Goal: Task Accomplishment & Management: Manage account settings

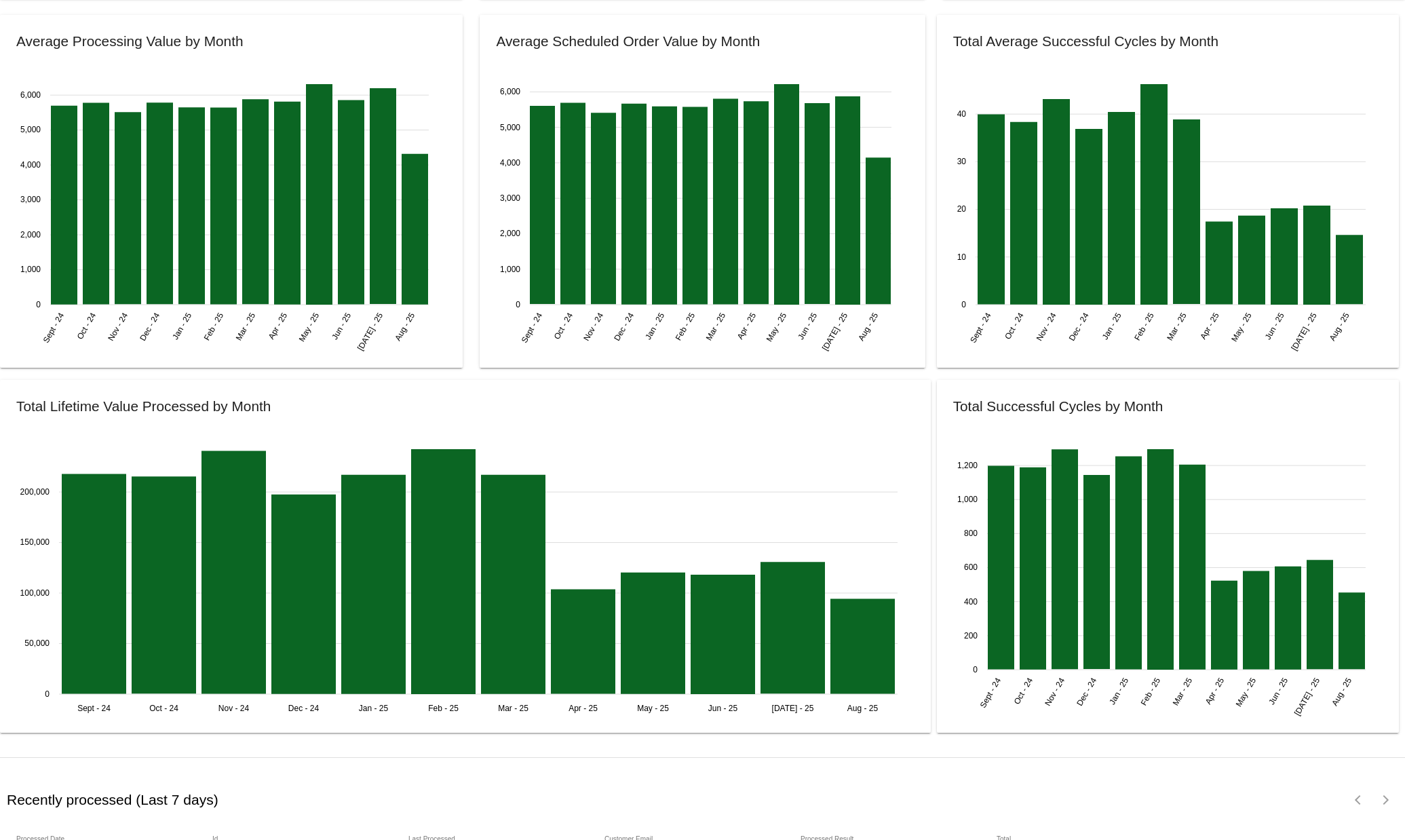
scroll to position [1412, 0]
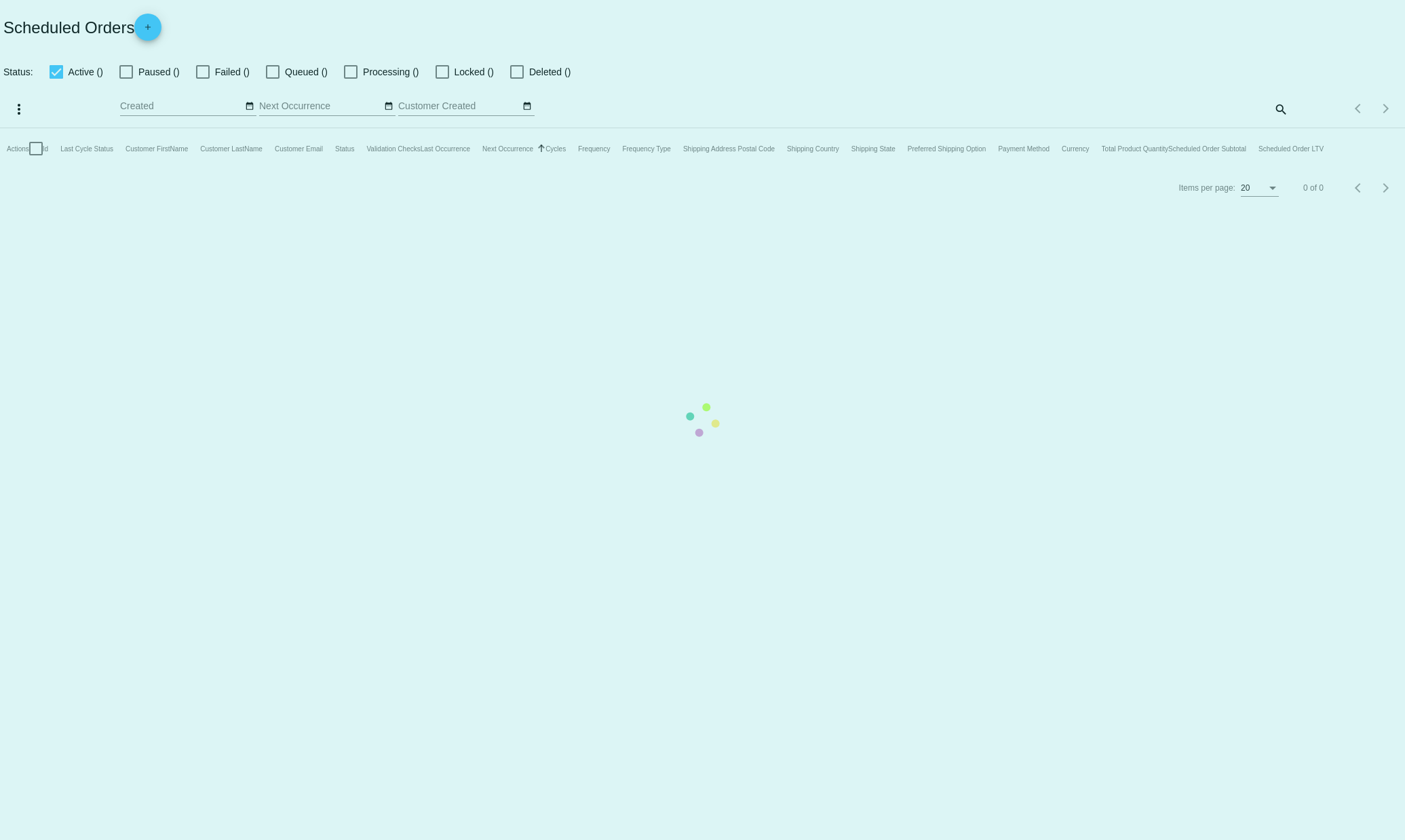
checkbox input "true"
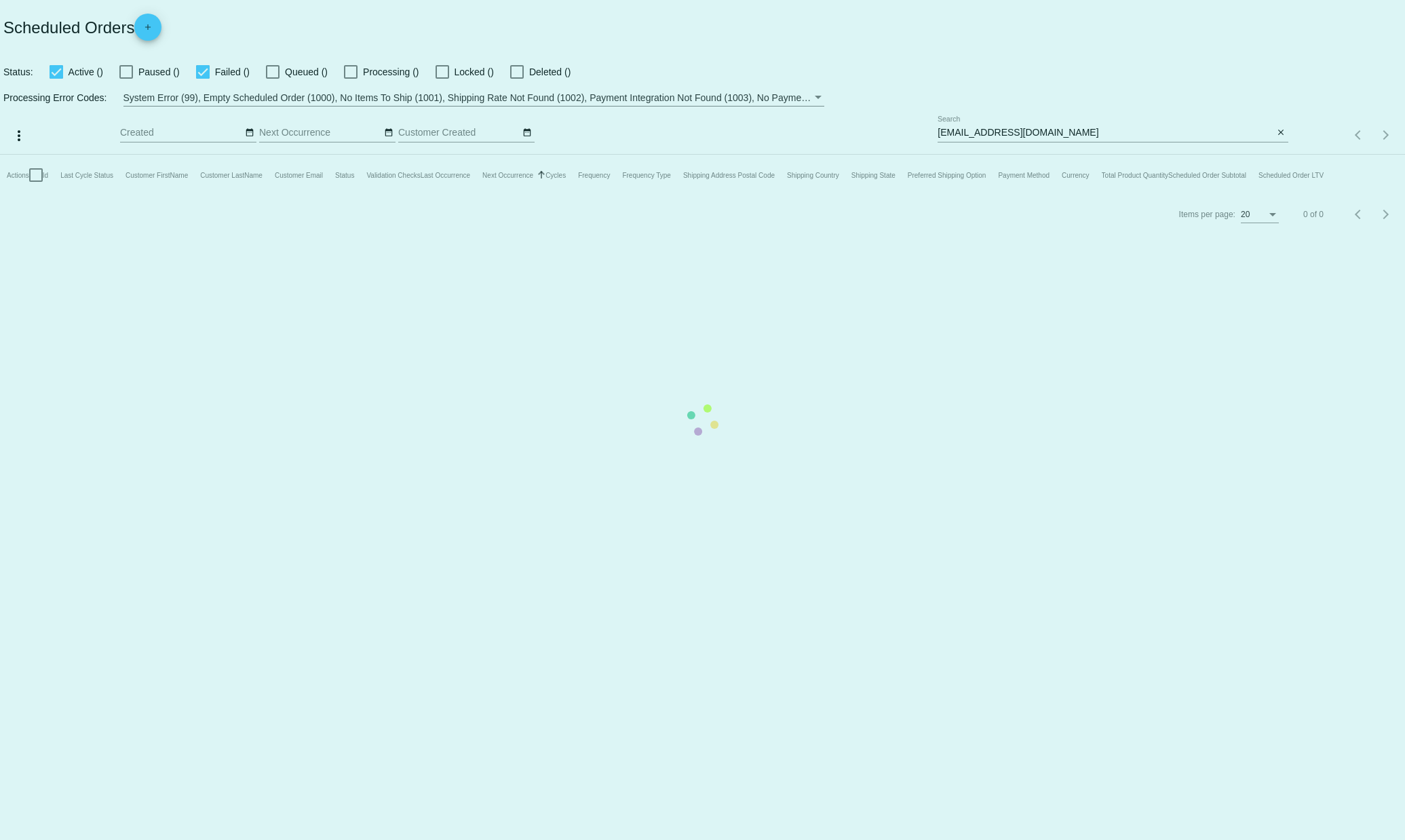
click at [1285, 155] on mat-table "Actions Id Last Cycle Status Customer FirstName Customer LastName Customer Emai…" at bounding box center [702, 175] width 1405 height 41
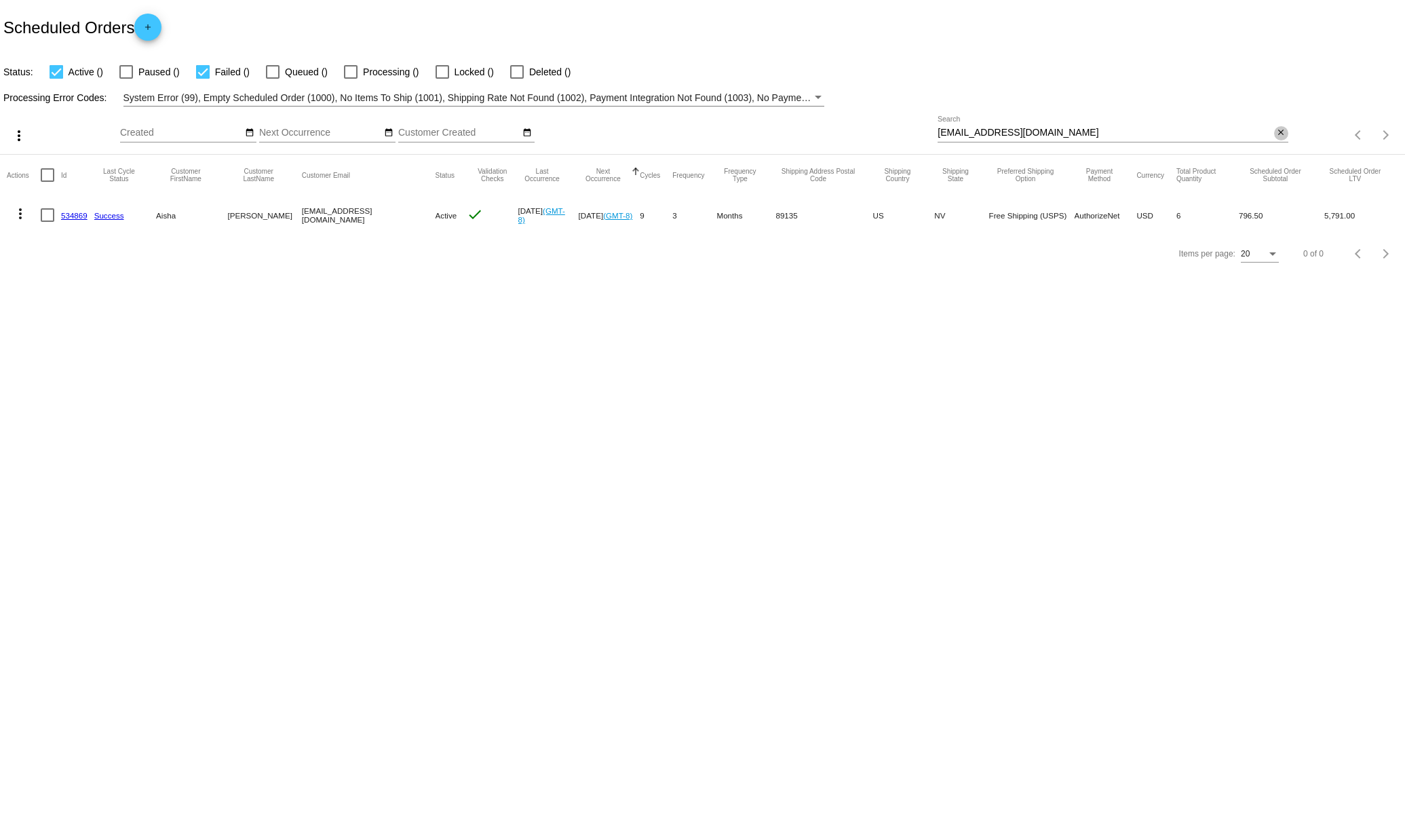
click at [1280, 134] on mat-icon "close" at bounding box center [1281, 133] width 10 height 11
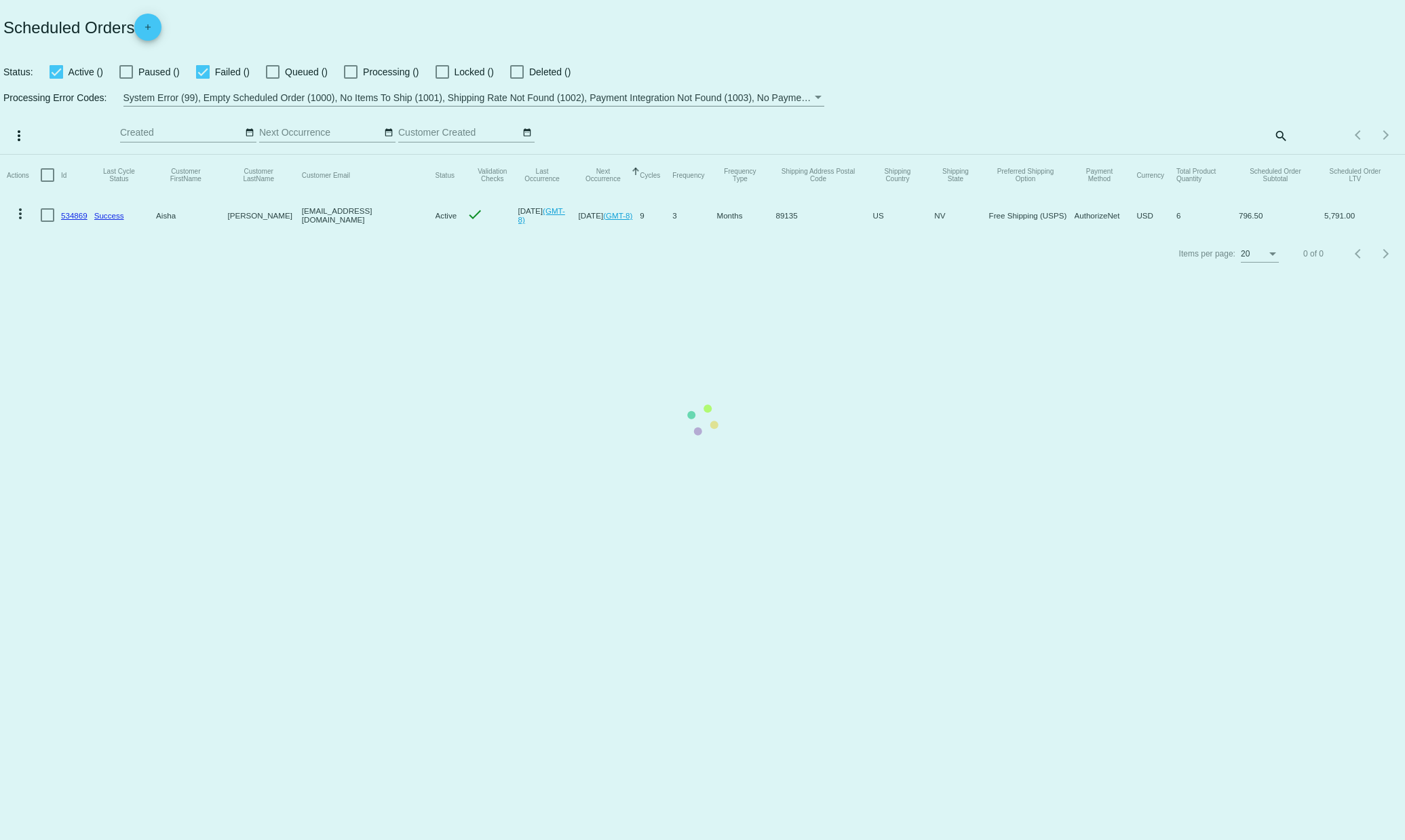
click at [1093, 155] on mat-table "Actions Id Last Cycle Status Customer FirstName Customer LastName Customer Emai…" at bounding box center [702, 195] width 1405 height 80
click at [1280, 155] on mat-table "Actions Id Last Cycle Status Customer FirstName Customer LastName Customer Emai…" at bounding box center [702, 195] width 1405 height 80
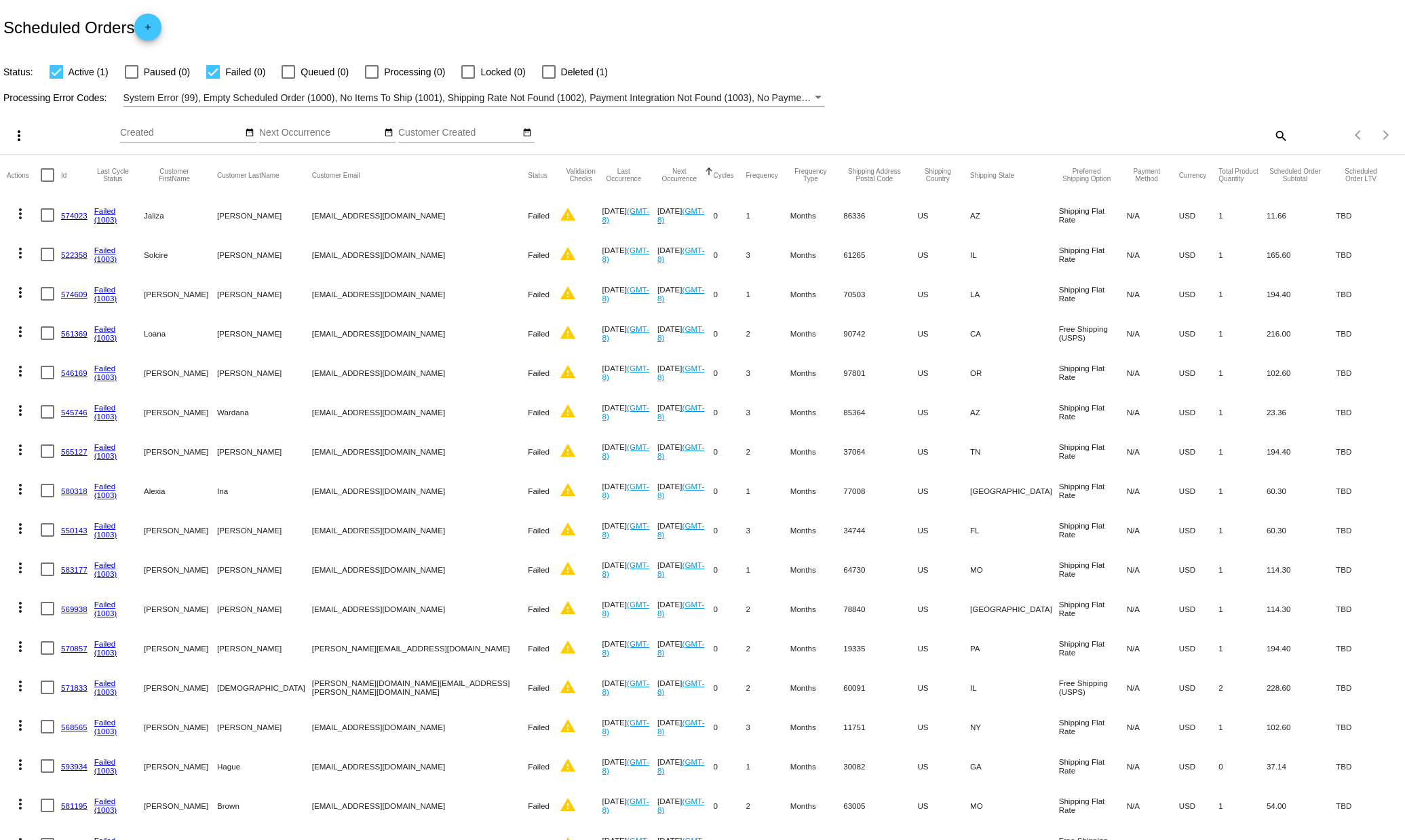
click at [1277, 135] on mat-icon "search" at bounding box center [1280, 135] width 16 height 21
click at [1201, 134] on input "Search" at bounding box center [1112, 133] width 351 height 11
paste input "phoebeguymer@gmail.com"
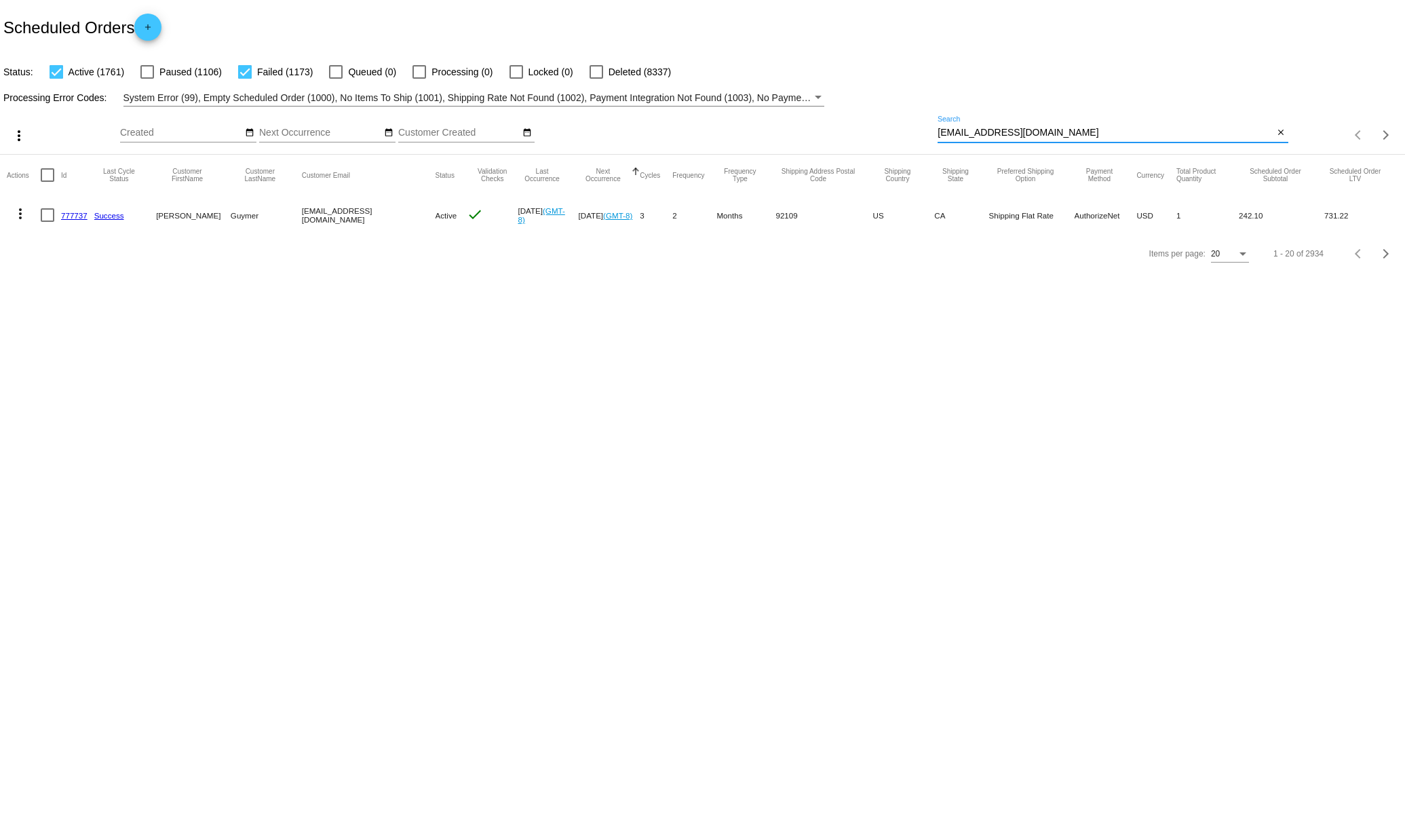
type input "phoebeguymer@gmail.com"
click at [23, 213] on mat-icon "more_vert" at bounding box center [20, 214] width 16 height 16
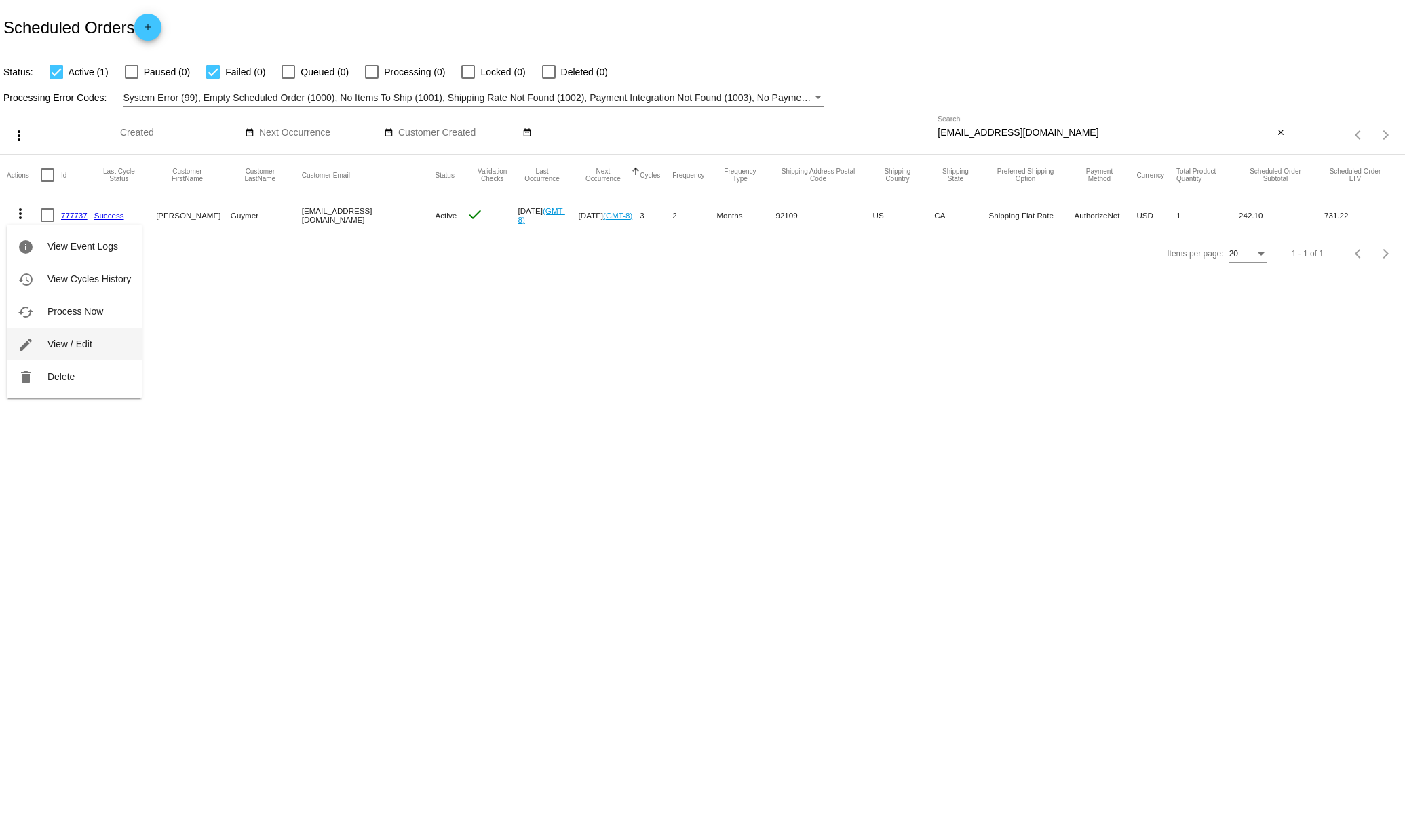
click at [107, 340] on button "edit View / Edit" at bounding box center [74, 344] width 135 height 33
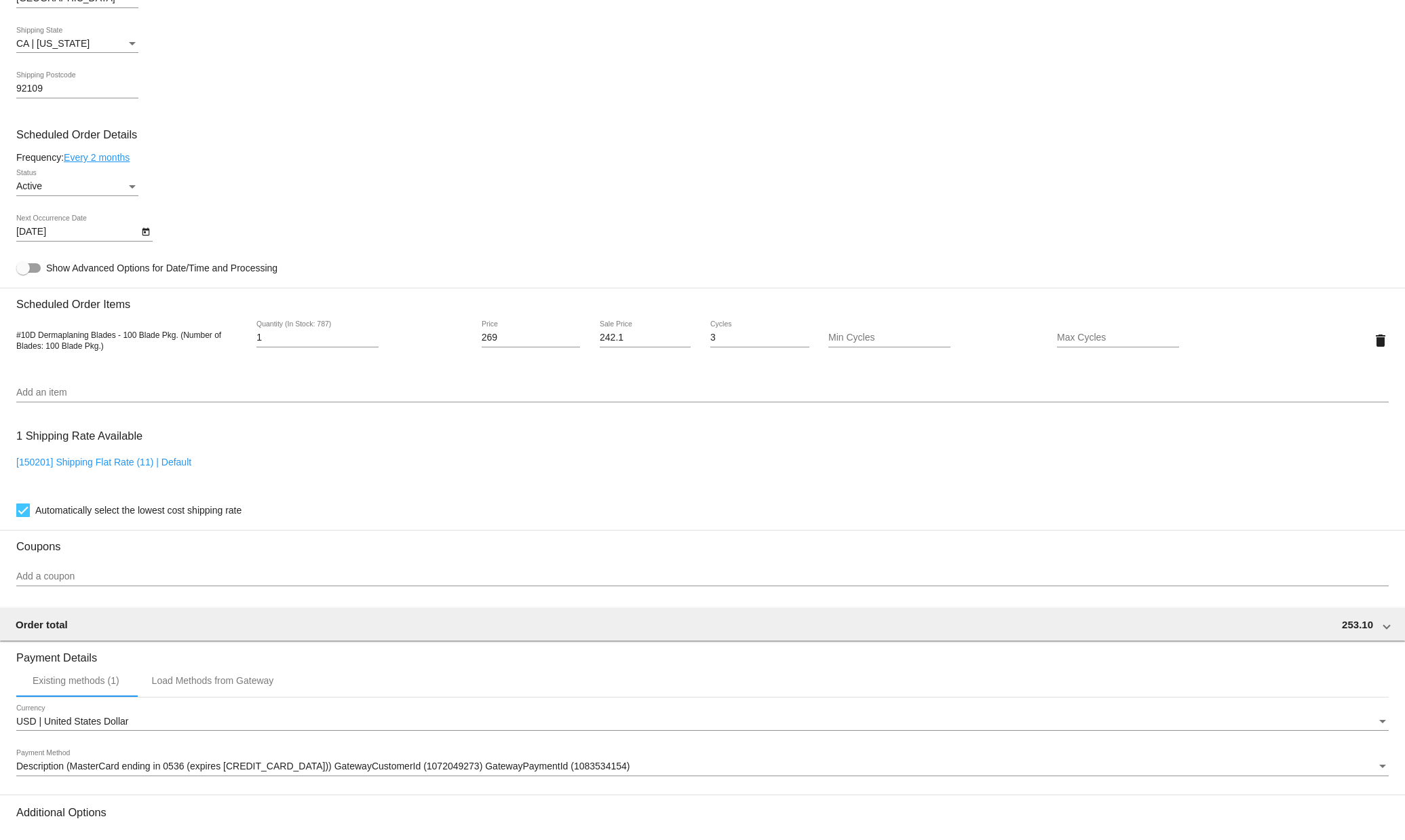
scroll to position [656, 0]
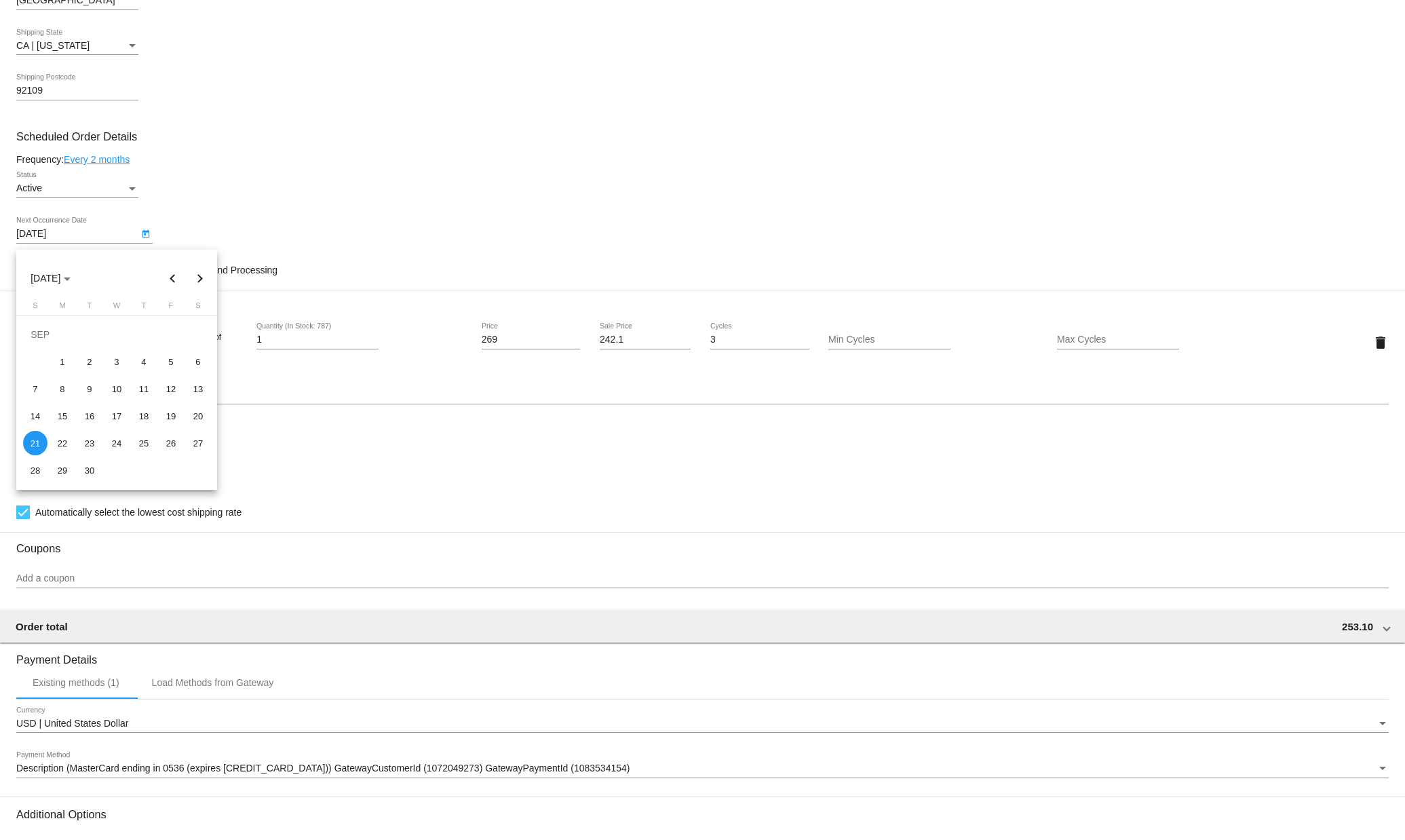
click at [99, 238] on body "arrow_back Scheduled Order #777737 Active more_vert Last Processing Cycle ID: 7…" at bounding box center [702, 420] width 1405 height 840
click at [171, 278] on button "Previous month" at bounding box center [173, 278] width 27 height 27
click at [166, 415] on div "22" at bounding box center [171, 416] width 25 height 24
type input "8/22/2025"
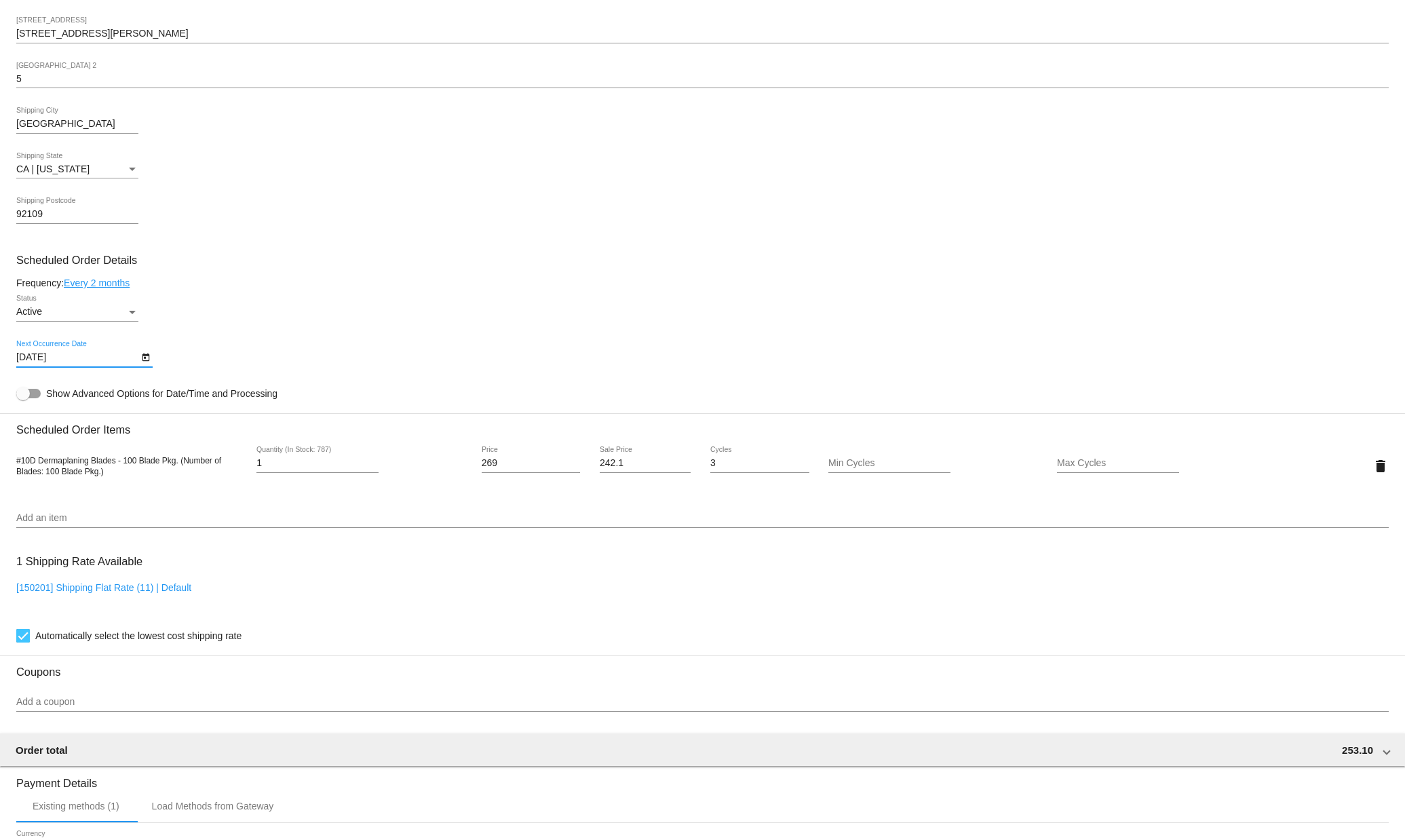
scroll to position [532, 0]
click at [27, 400] on div at bounding box center [22, 393] width 13 height 13
click at [23, 400] on input "Show Advanced Options for Date/Time and Processing" at bounding box center [22, 399] width 1 height 1
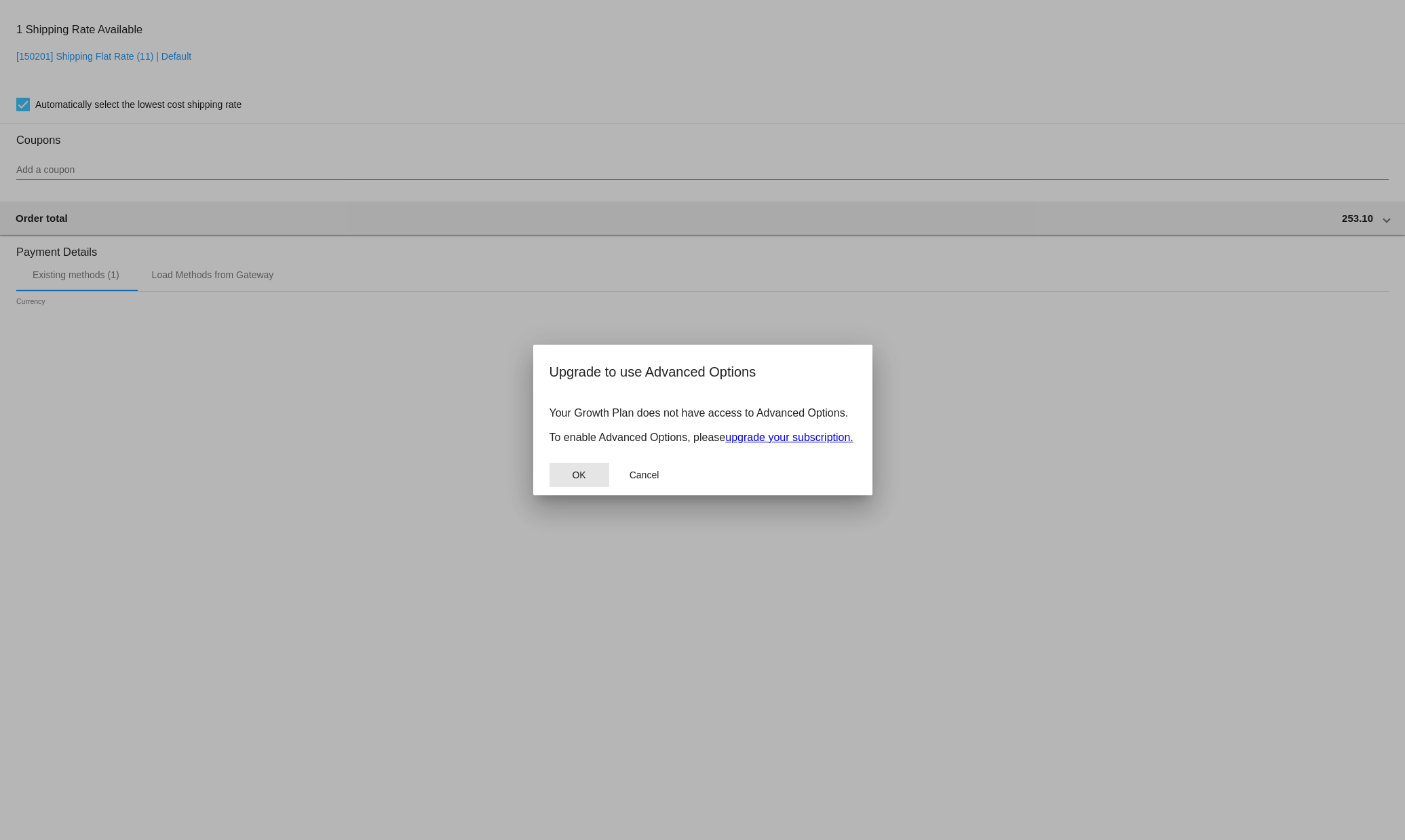
drag, startPoint x: 581, startPoint y: 480, endPoint x: 672, endPoint y: 403, distance: 119.2
click at [585, 479] on span "OK" at bounding box center [578, 475] width 13 height 11
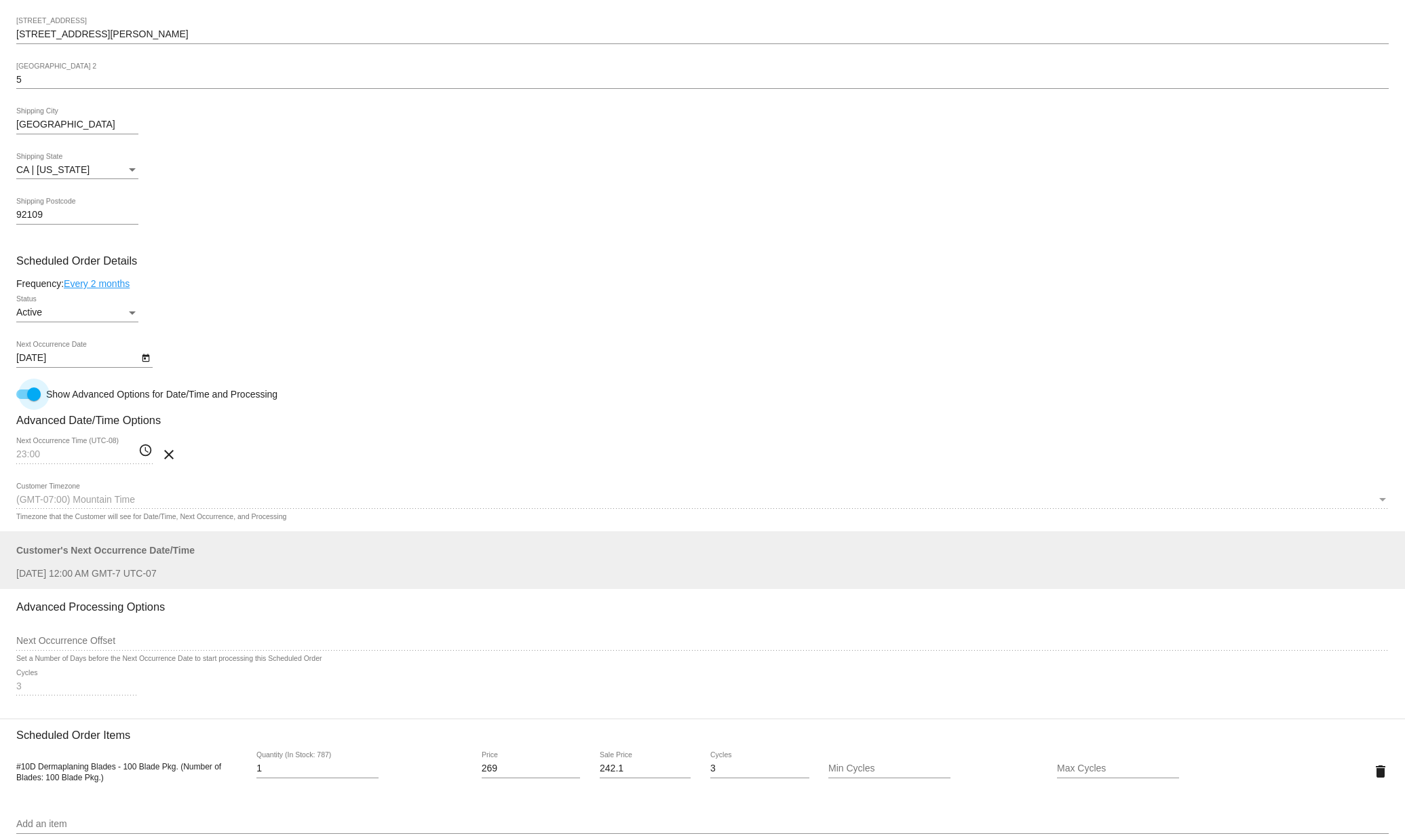
click at [36, 401] on div at bounding box center [34, 393] width 13 height 13
click at [23, 400] on input "Show Advanced Options for Date/Time and Processing" at bounding box center [22, 399] width 1 height 1
checkbox input "false"
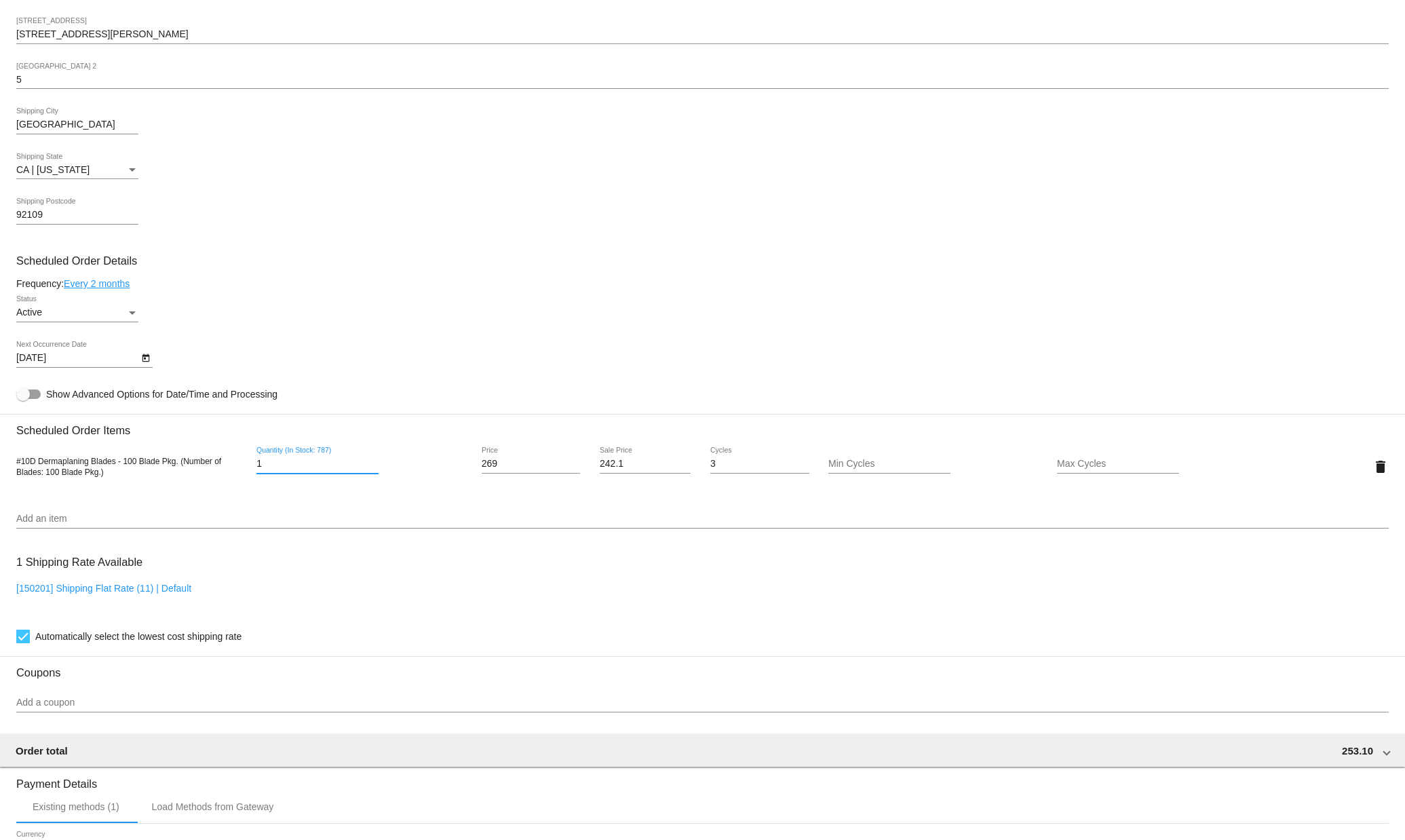
click at [279, 470] on input "1" at bounding box center [317, 464] width 122 height 11
drag, startPoint x: 274, startPoint y: 470, endPoint x: 234, endPoint y: 468, distance: 40.0
click at [231, 469] on div "#10D Dermaplaning Blades - 100 Blade Pkg. (Number of Blades: 100 Blade Pkg.) 1 …" at bounding box center [702, 466] width 1372 height 38
drag, startPoint x: 279, startPoint y: 469, endPoint x: 263, endPoint y: 461, distance: 17.9
click at [230, 465] on div "#10D Dermaplaning Blades - 100 Blade Pkg. (Number of Blades: 100 Blade Pkg.) 2 …" at bounding box center [702, 466] width 1372 height 38
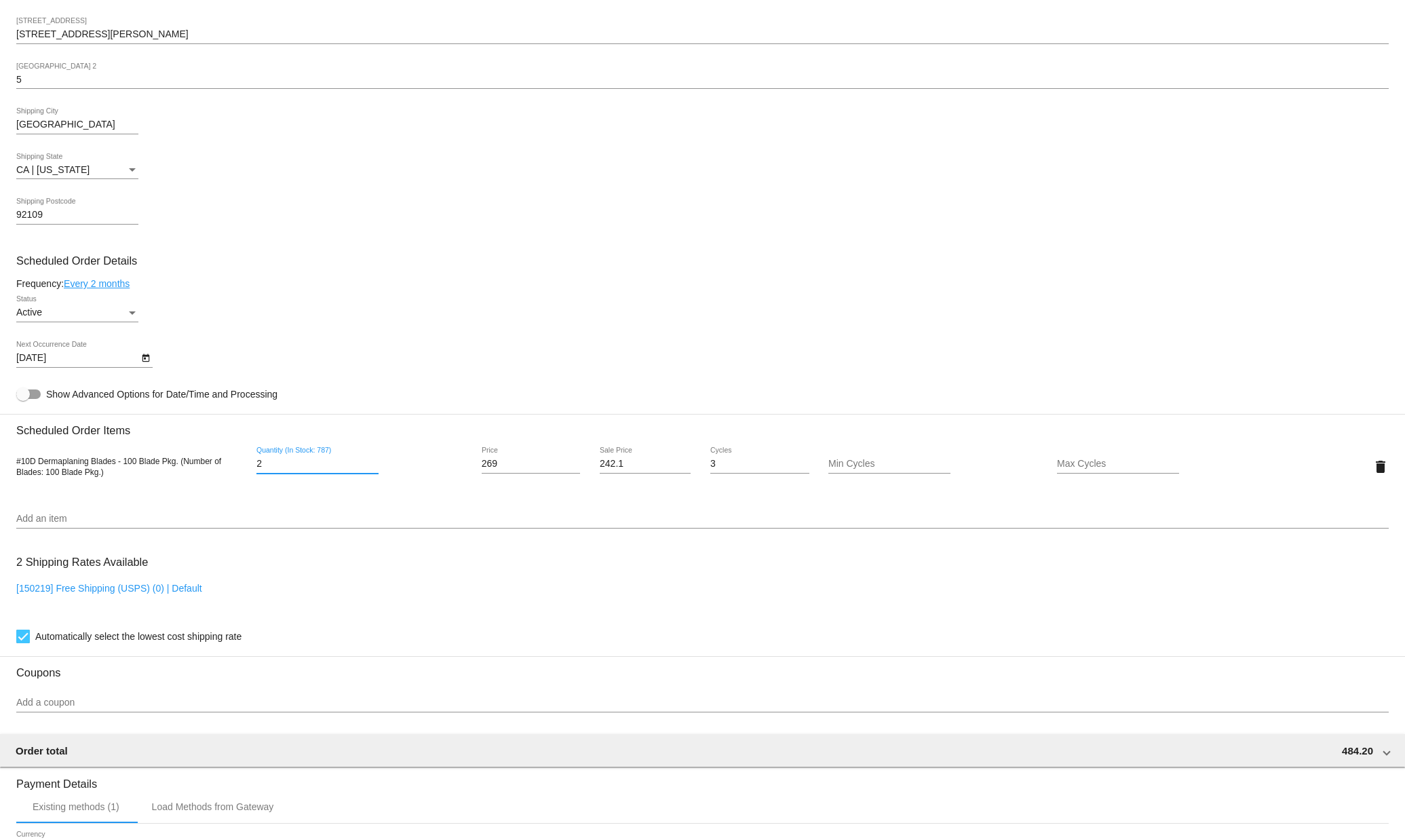
type input "1"
click at [404, 355] on div "8/22/2025 Next Occurrence Date" at bounding box center [702, 360] width 1372 height 38
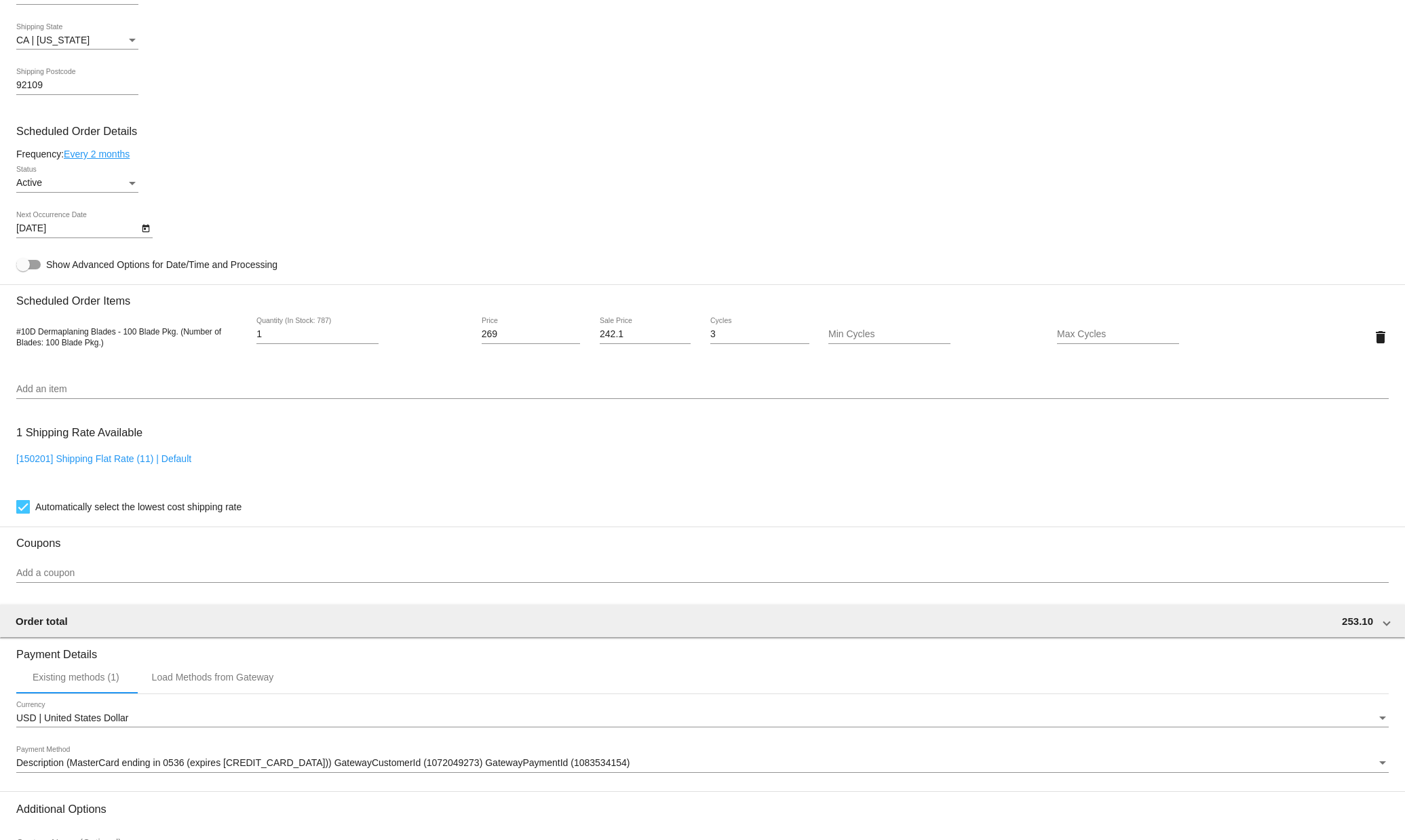
scroll to position [636, 0]
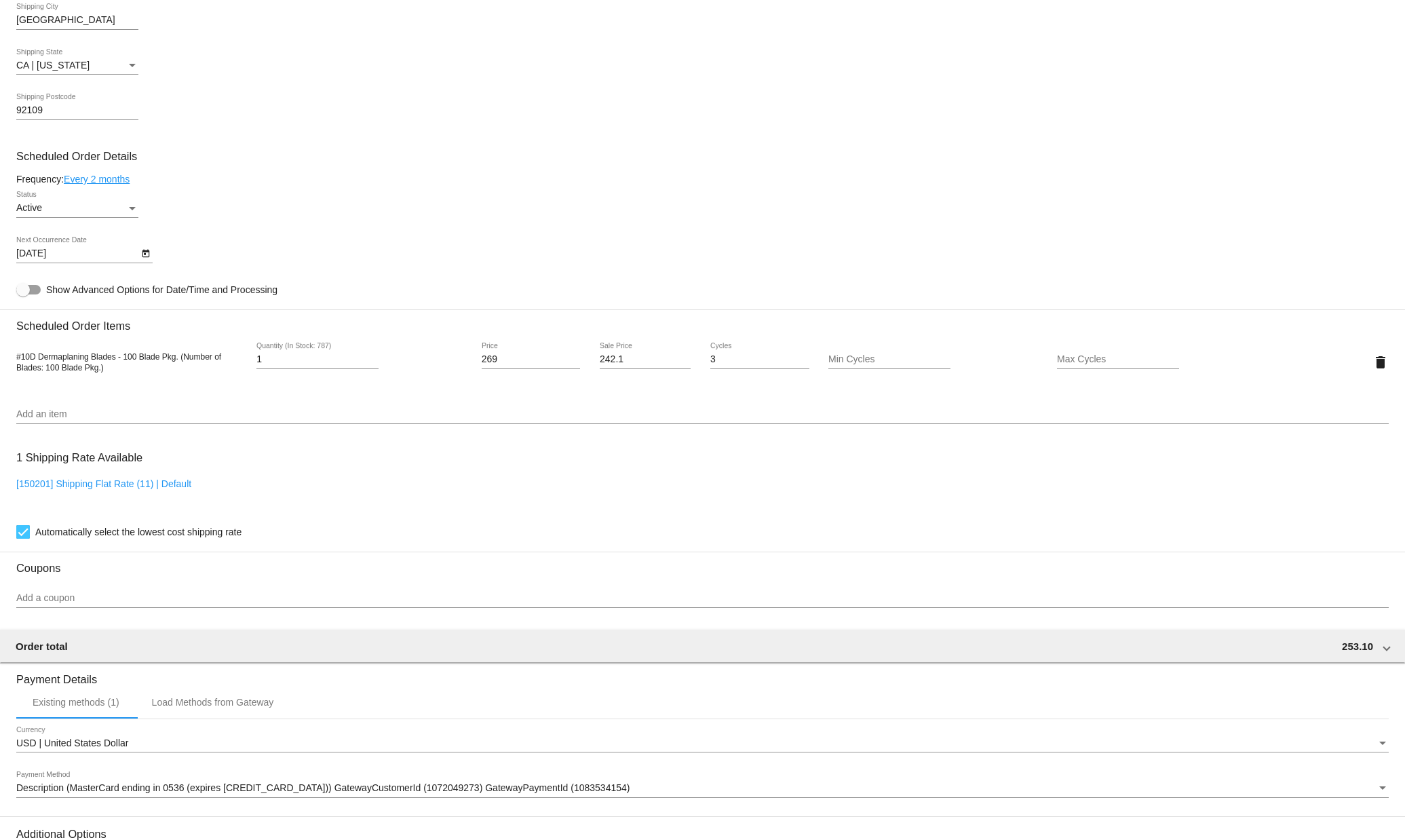
click at [111, 185] on link "Every 2 months" at bounding box center [97, 179] width 66 height 11
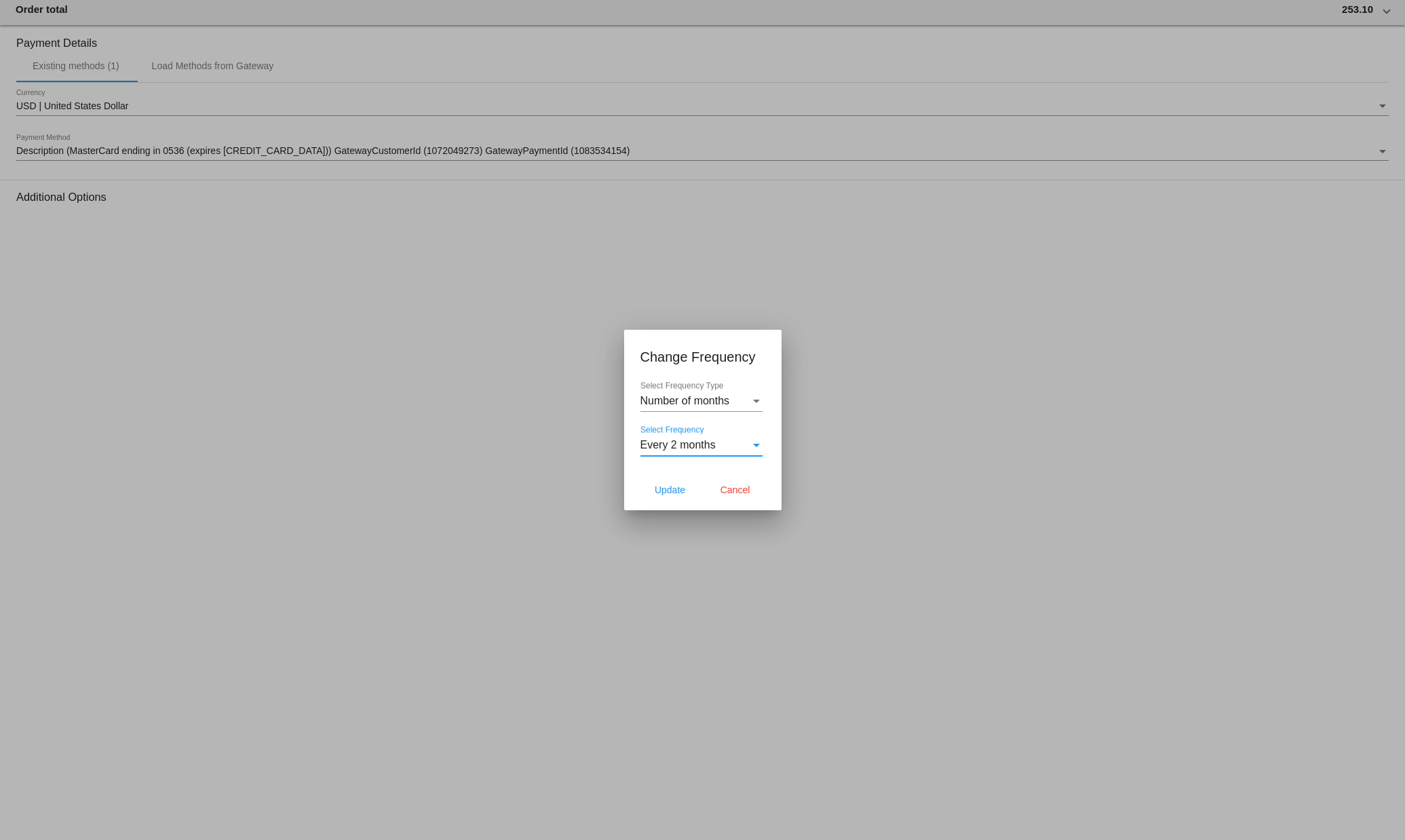
click at [714, 447] on span "Every 2 months" at bounding box center [678, 444] width 76 height 11
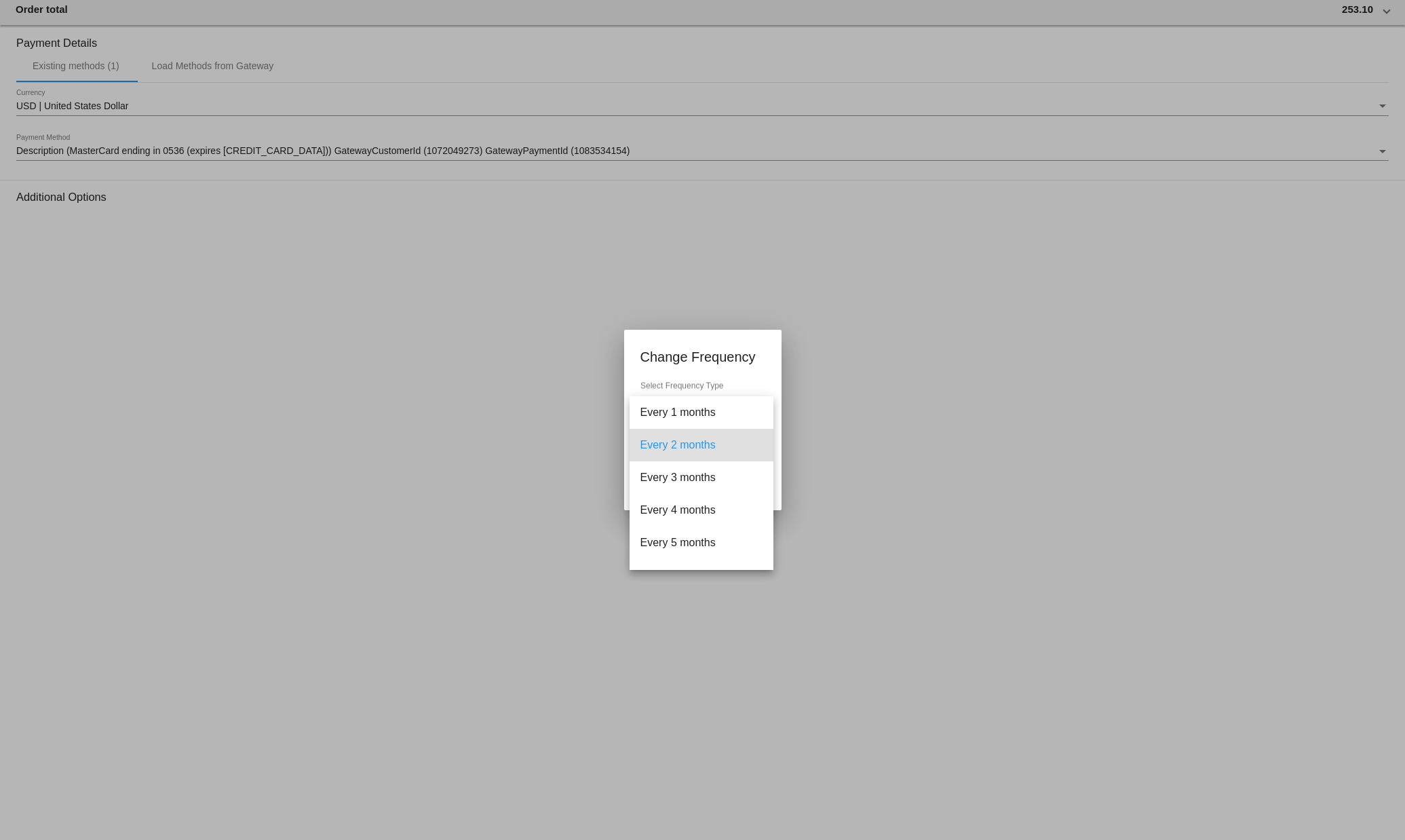
click at [966, 403] on div at bounding box center [702, 420] width 1405 height 840
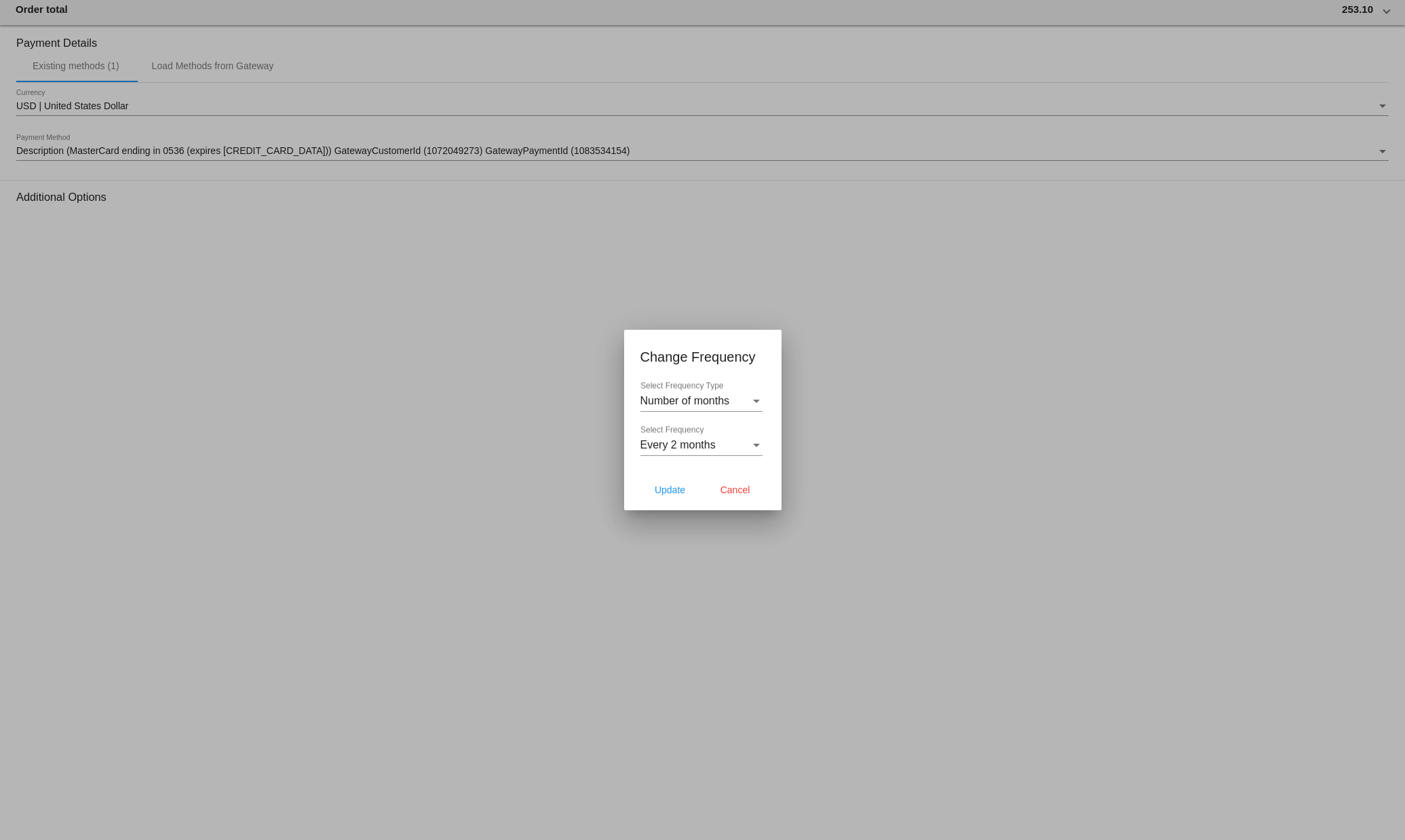
drag, startPoint x: 668, startPoint y: 491, endPoint x: 701, endPoint y: 488, distance: 33.1
click at [669, 491] on span "Update" at bounding box center [670, 490] width 31 height 11
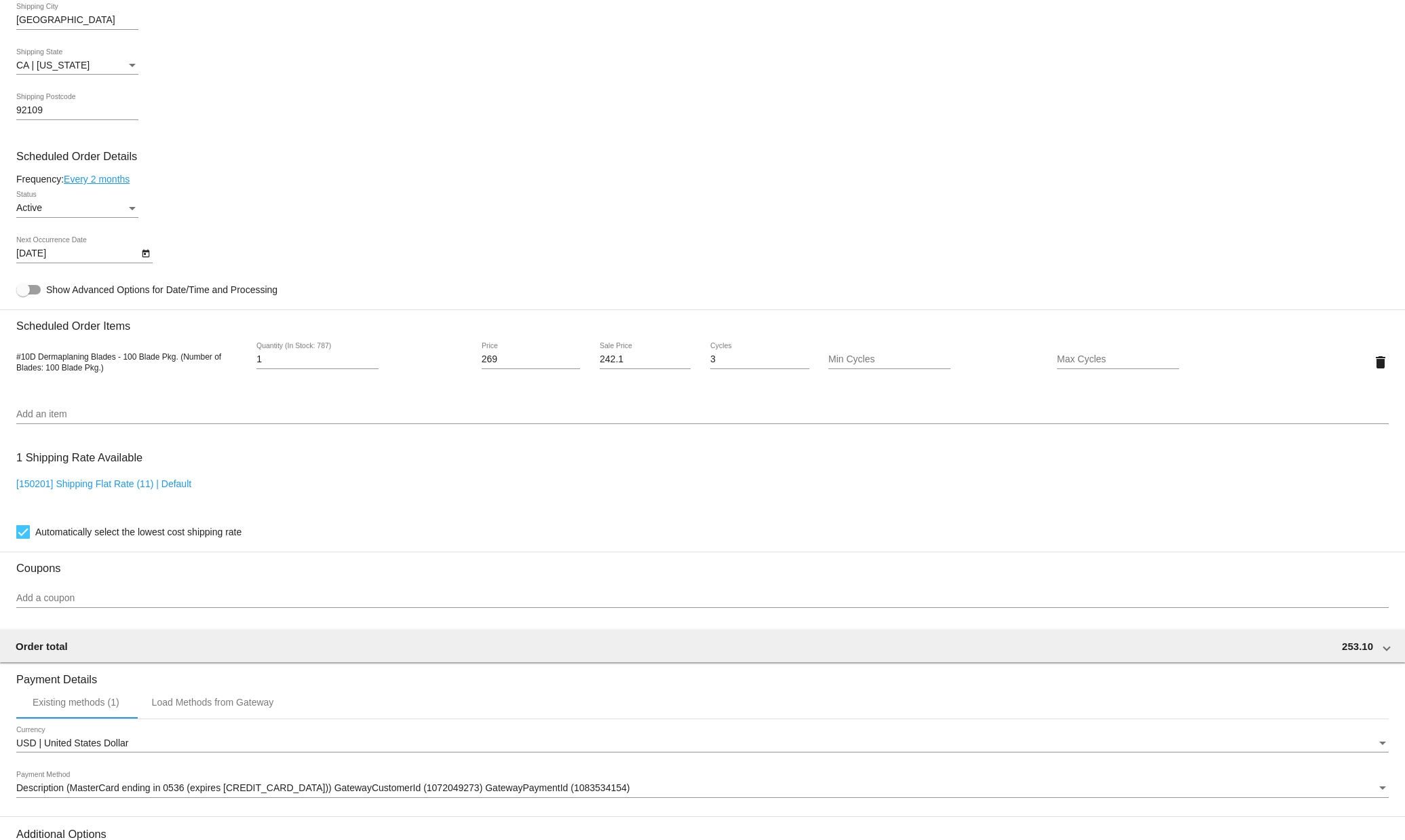
type input "10/21/2025"
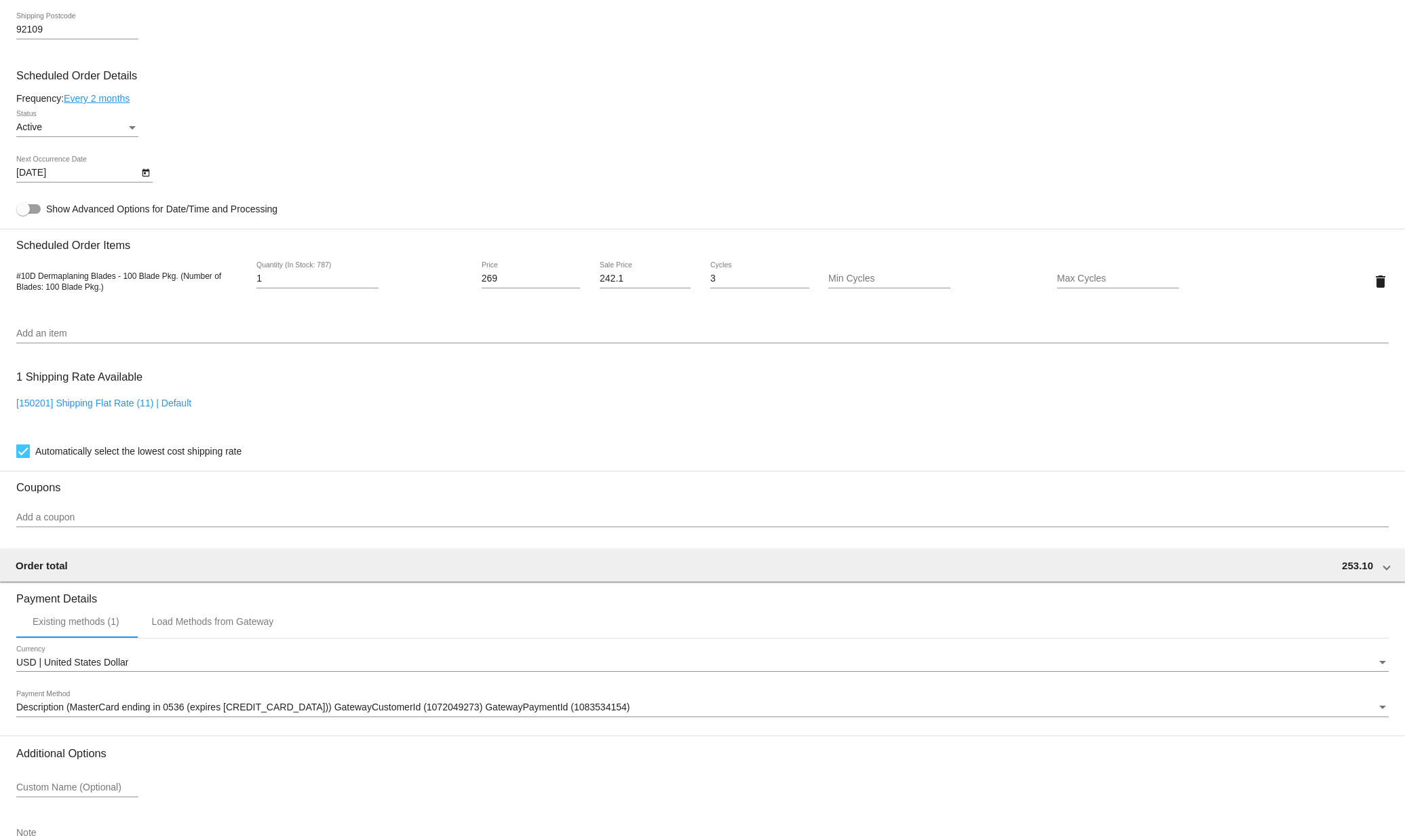
scroll to position [816, 0]
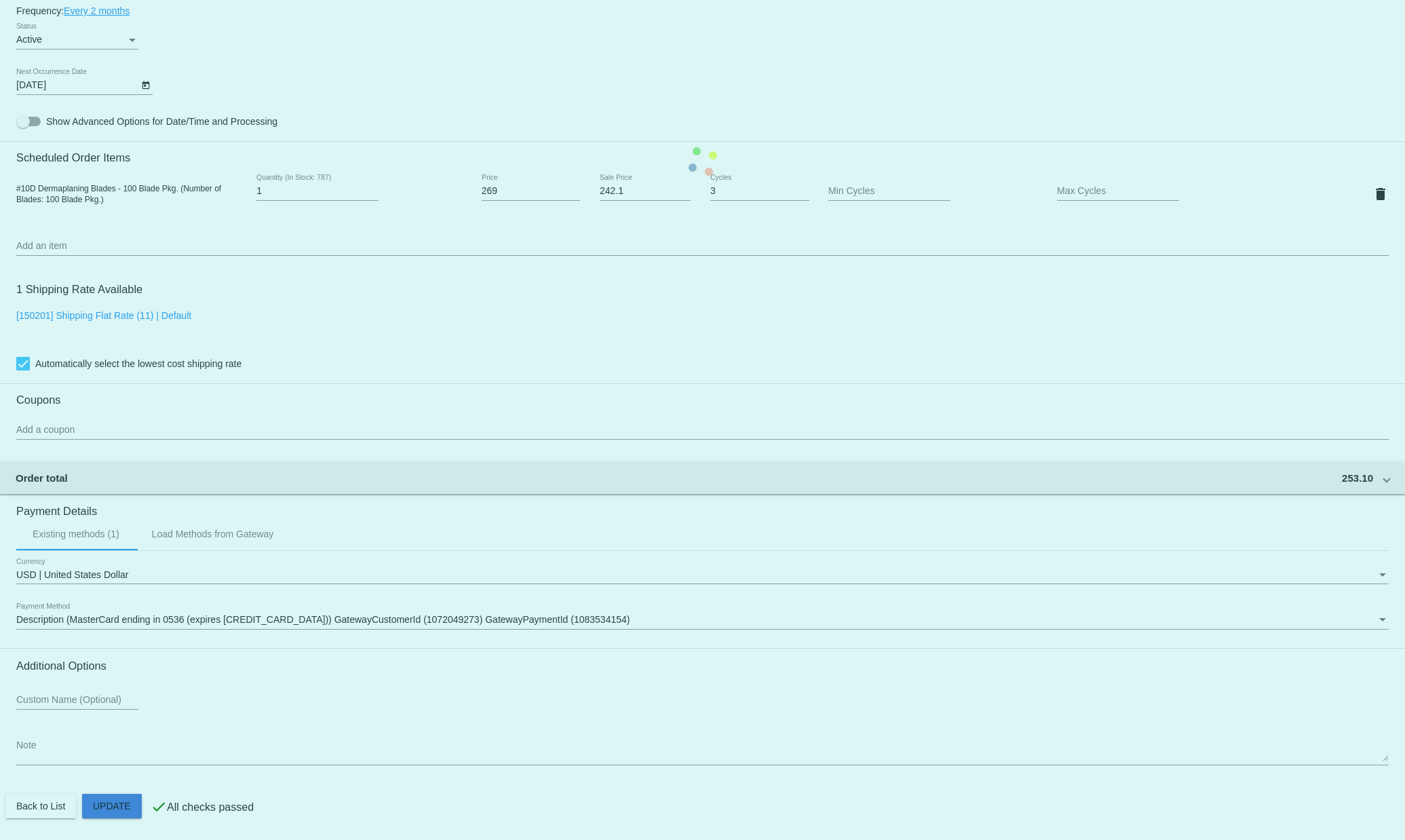
click at [114, 805] on mat-card "Customer 5229868: Phoebe Guymer phoebeguymer@gmail.com Customer Shipping Enter …" at bounding box center [702, 162] width 1405 height 1357
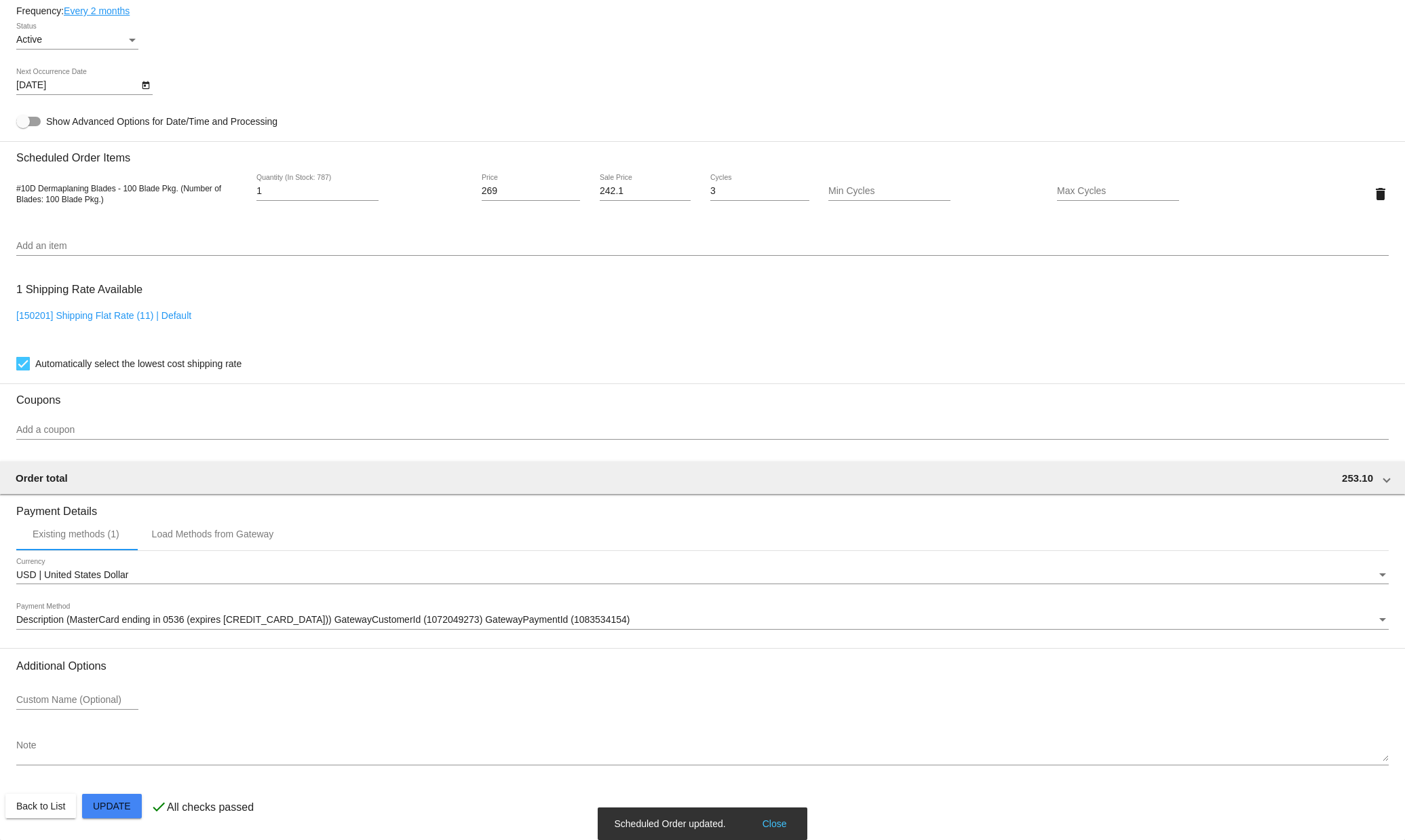
drag, startPoint x: 777, startPoint y: 823, endPoint x: 762, endPoint y: 818, distance: 15.8
click at [777, 823] on div "Scheduled Order updated. Close" at bounding box center [702, 823] width 209 height 33
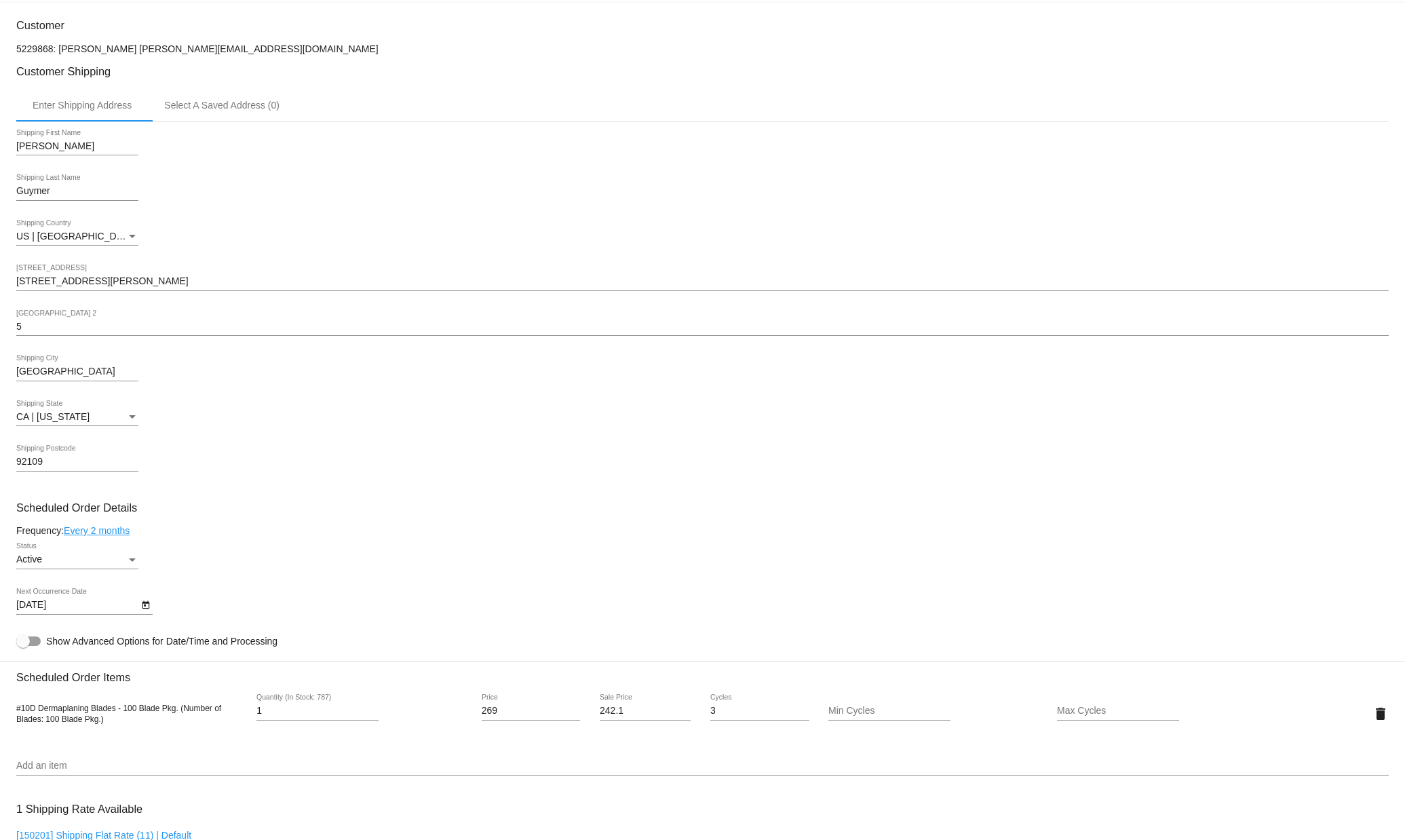
scroll to position [284, 0]
